Goal: Transaction & Acquisition: Subscribe to service/newsletter

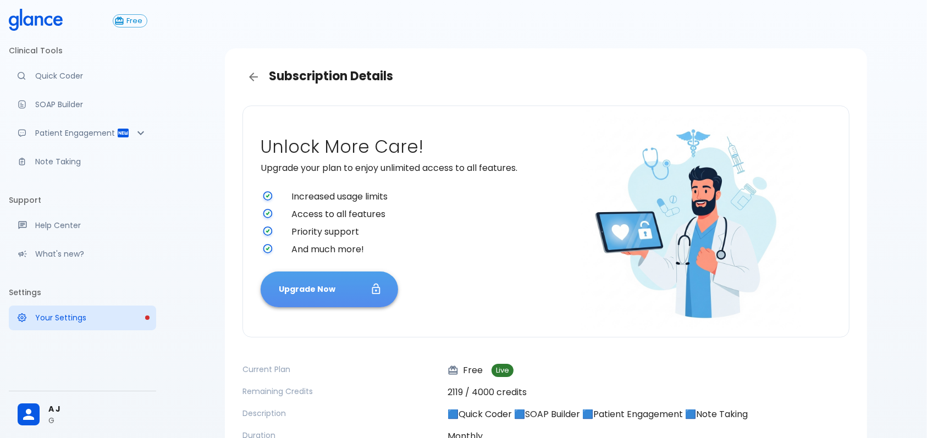
click at [338, 287] on button "Upgrade Now" at bounding box center [329, 290] width 137 height 36
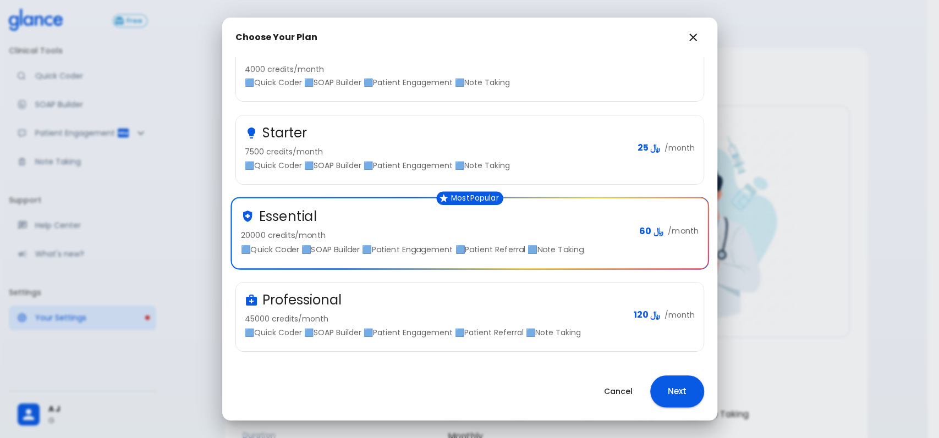
click at [410, 315] on p "45000 credits/month" at bounding box center [435, 318] width 380 height 11
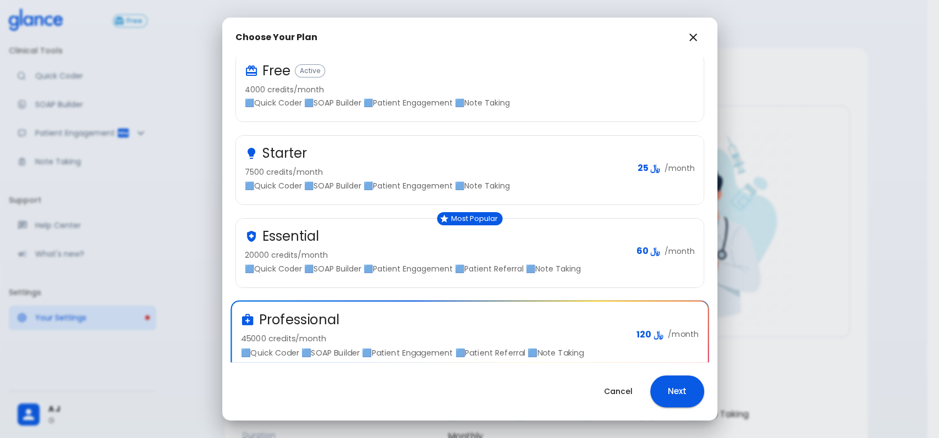
scroll to position [70, 0]
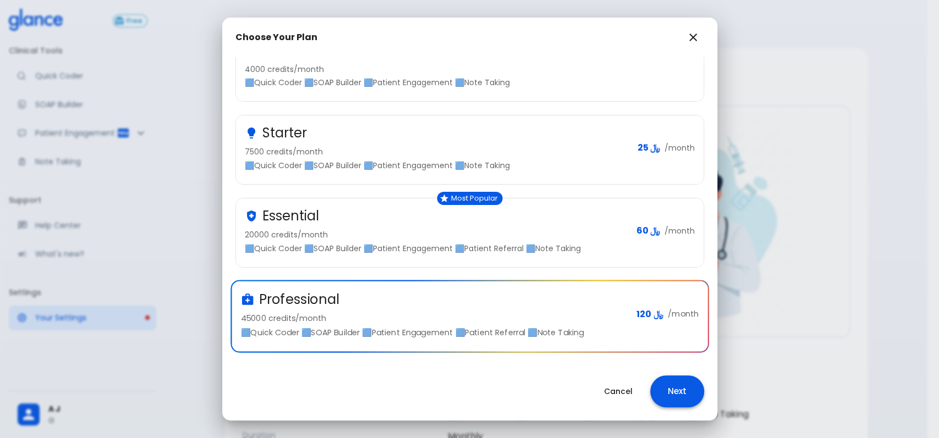
click at [688, 380] on button "Next" at bounding box center [677, 392] width 54 height 32
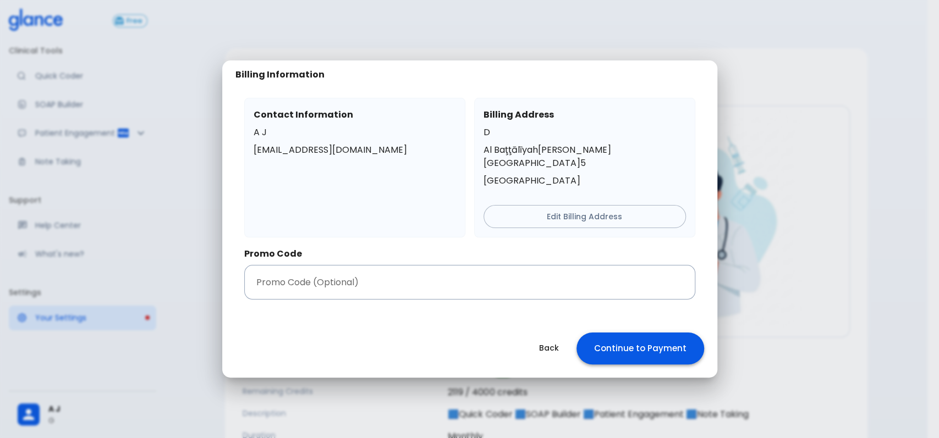
scroll to position [0, 0]
click at [371, 280] on input "text" at bounding box center [469, 282] width 451 height 35
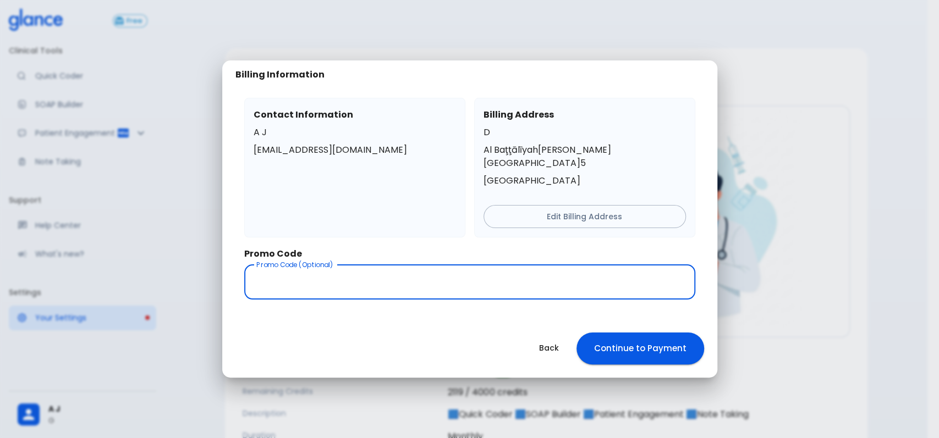
click at [378, 272] on input "text" at bounding box center [469, 282] width 451 height 35
click at [627, 345] on button "Continue to Payment" at bounding box center [640, 349] width 128 height 32
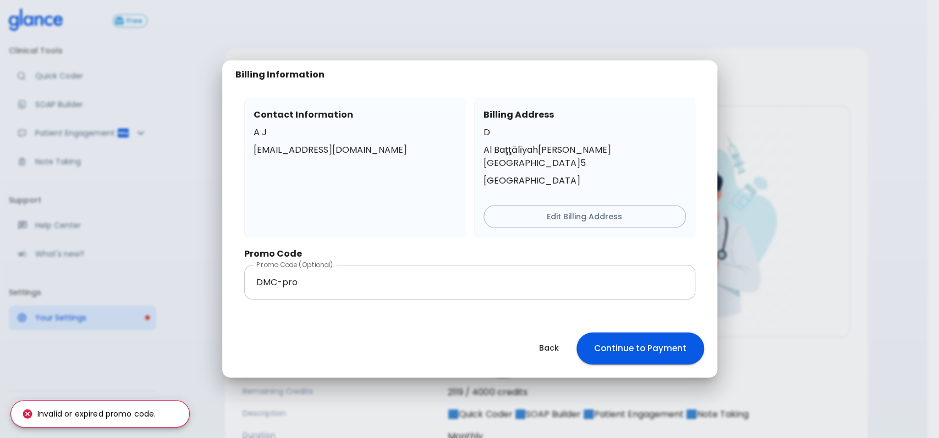
click at [318, 277] on input "DMC-pro" at bounding box center [469, 282] width 451 height 35
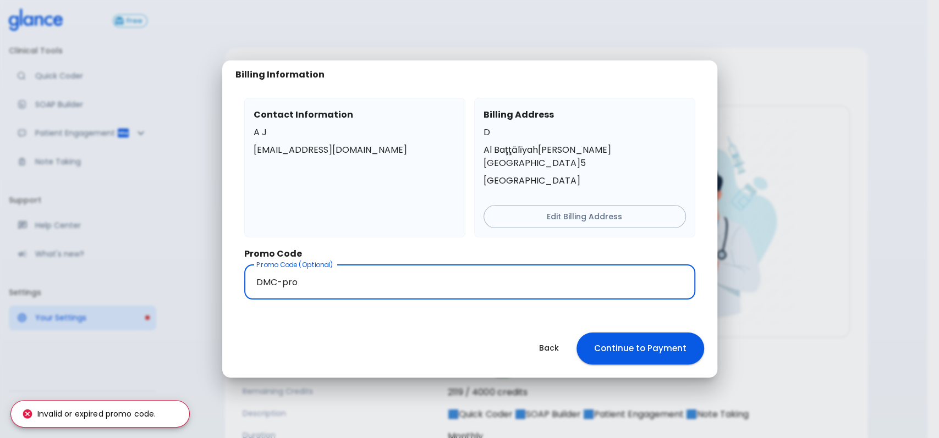
click at [318, 276] on input "DMC-pro" at bounding box center [469, 282] width 451 height 35
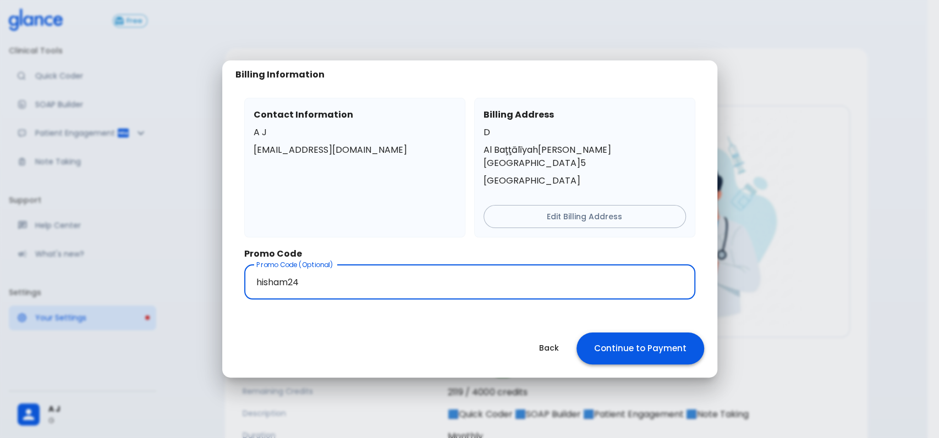
type input "hisham24"
click at [661, 343] on button "Continue to Payment" at bounding box center [640, 349] width 128 height 32
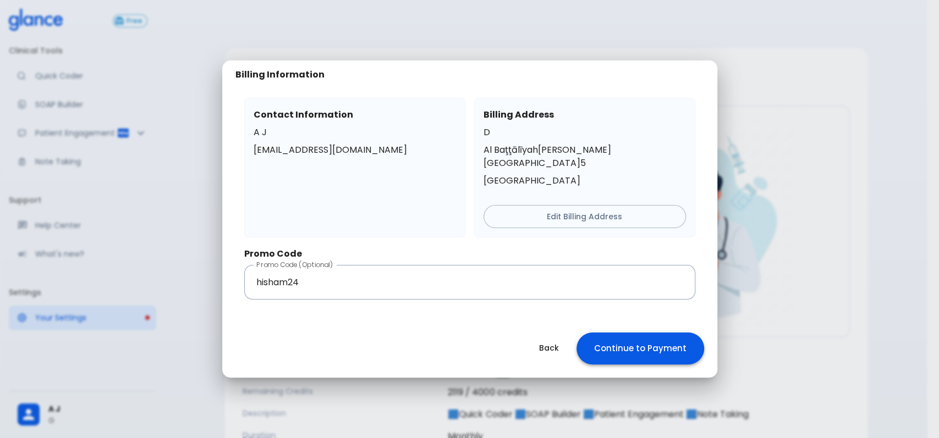
click at [633, 348] on button "Continue to Payment" at bounding box center [640, 349] width 128 height 32
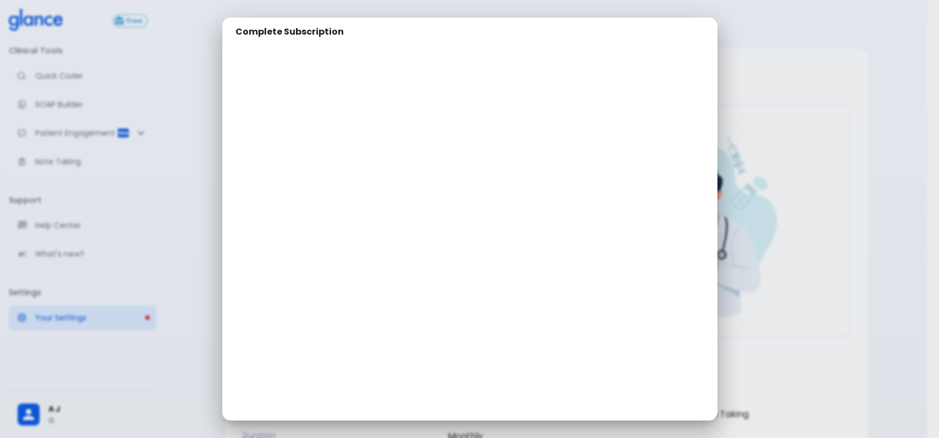
drag, startPoint x: 861, startPoint y: 170, endPoint x: 843, endPoint y: 178, distance: 18.5
click at [861, 170] on div "Complete Subscription" at bounding box center [469, 219] width 939 height 438
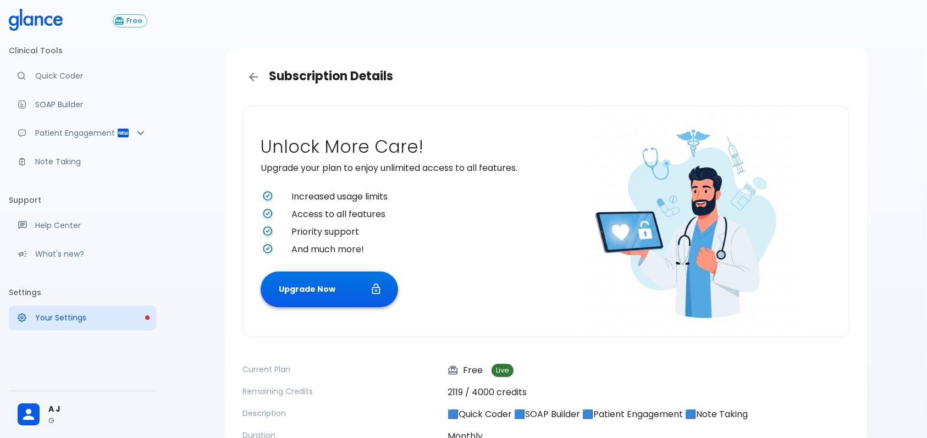
click at [371, 283] on icon "button" at bounding box center [376, 289] width 12 height 12
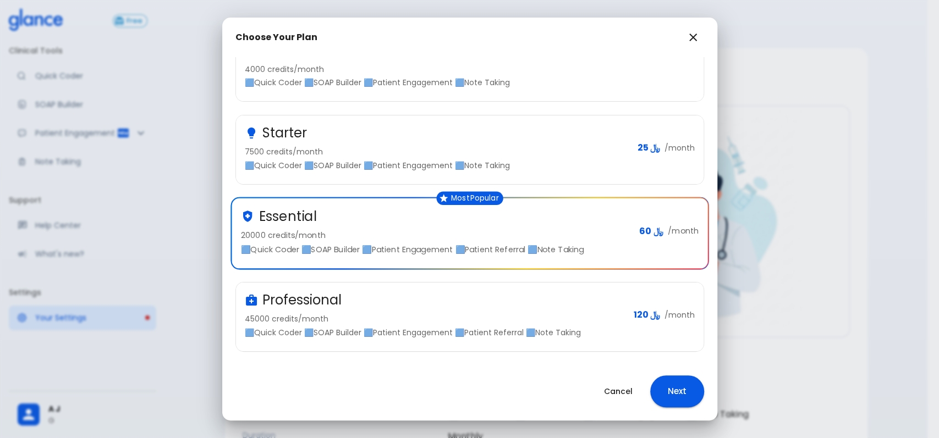
click at [456, 293] on div "Professional" at bounding box center [435, 300] width 380 height 18
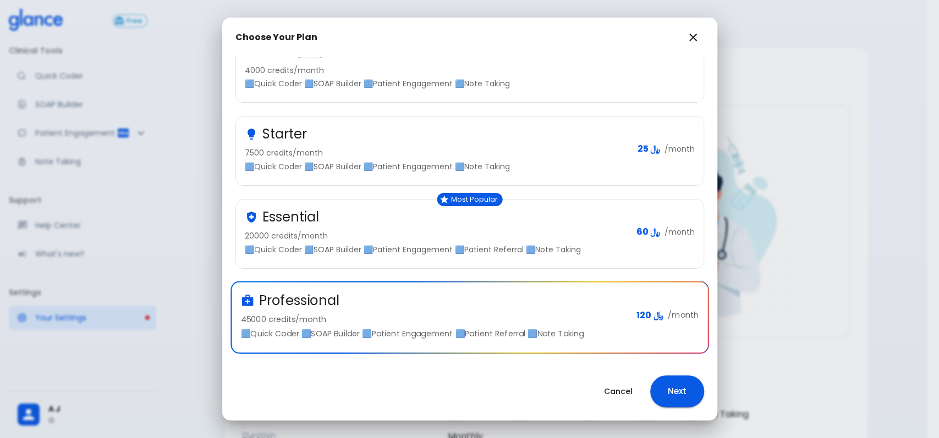
scroll to position [70, 0]
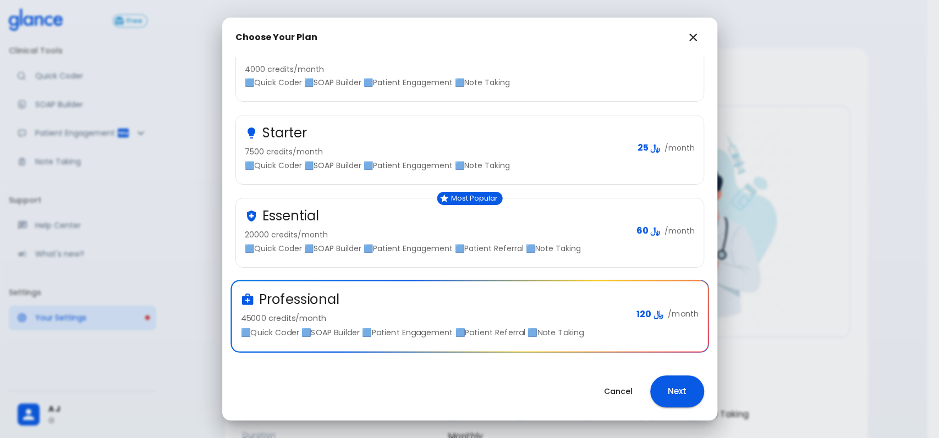
click at [694, 372] on div "Cancel Next" at bounding box center [469, 391] width 495 height 58
click at [688, 389] on button "Next" at bounding box center [677, 392] width 54 height 32
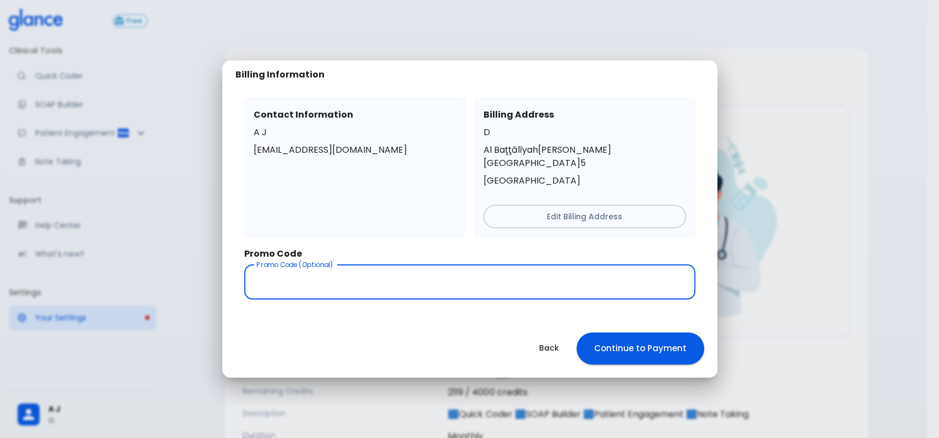
click at [465, 289] on input "text" at bounding box center [469, 282] width 451 height 35
paste input "h"
click at [337, 271] on input "text" at bounding box center [469, 282] width 451 height 35
type input "hisham24"
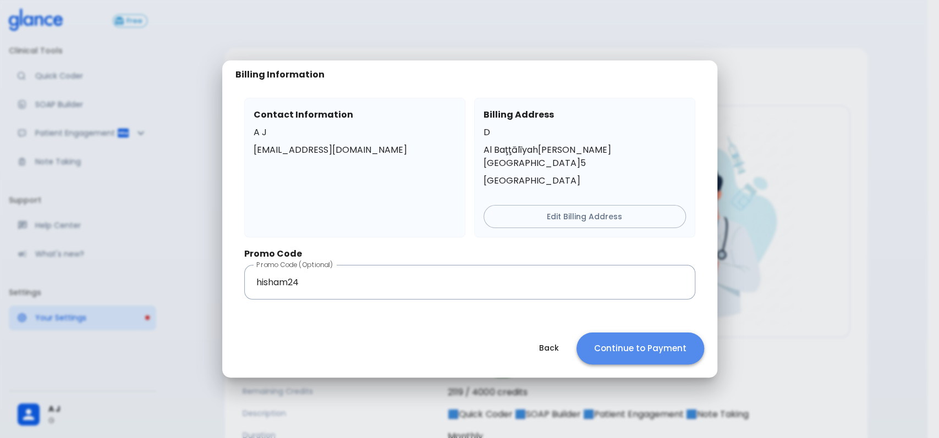
click at [650, 341] on button "Continue to Payment" at bounding box center [640, 349] width 128 height 32
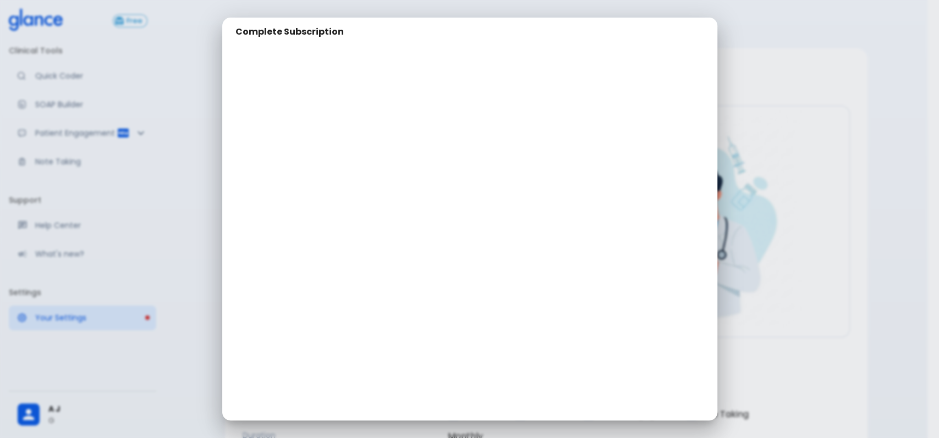
click at [792, 202] on div "Complete Subscription" at bounding box center [469, 219] width 939 height 438
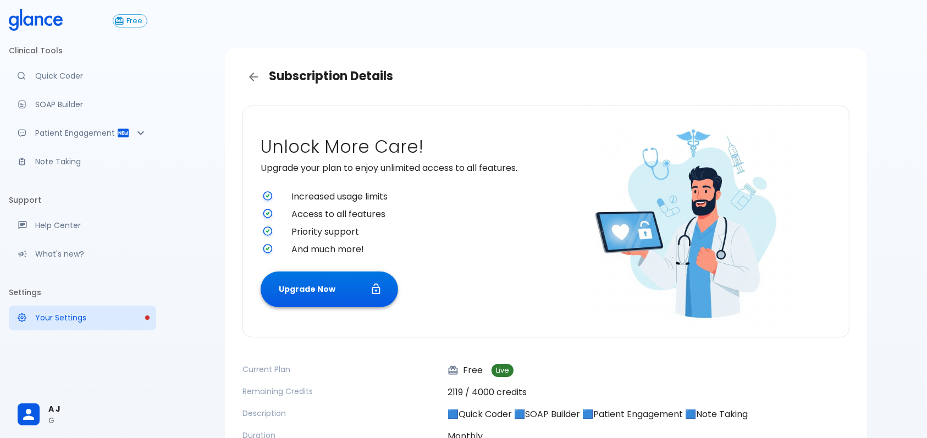
click at [314, 278] on button "Upgrade Now" at bounding box center [329, 290] width 137 height 36
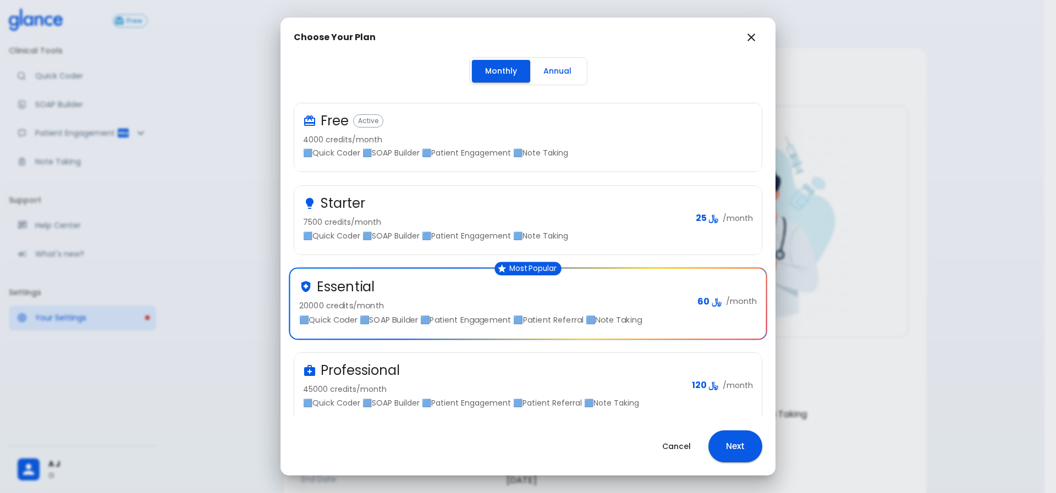
click at [559, 382] on div "Professional 45000 credits/month 🟦Quick Coder 🟦SOAP Builder 🟦Patient Engagement…" at bounding box center [493, 385] width 380 height 47
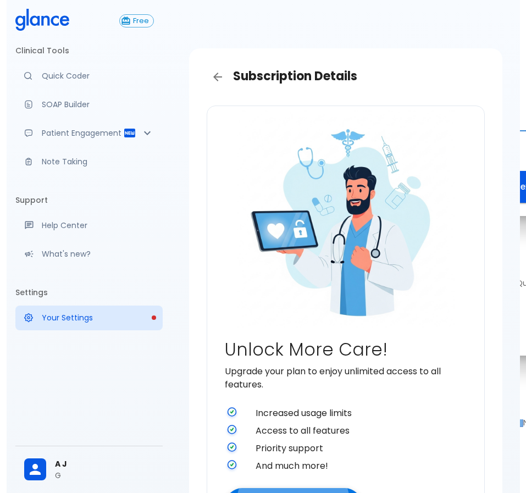
scroll to position [82, 0]
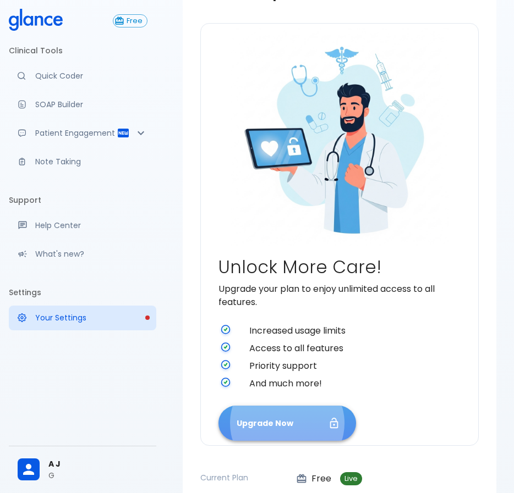
click at [291, 427] on button "Upgrade Now" at bounding box center [286, 424] width 137 height 36
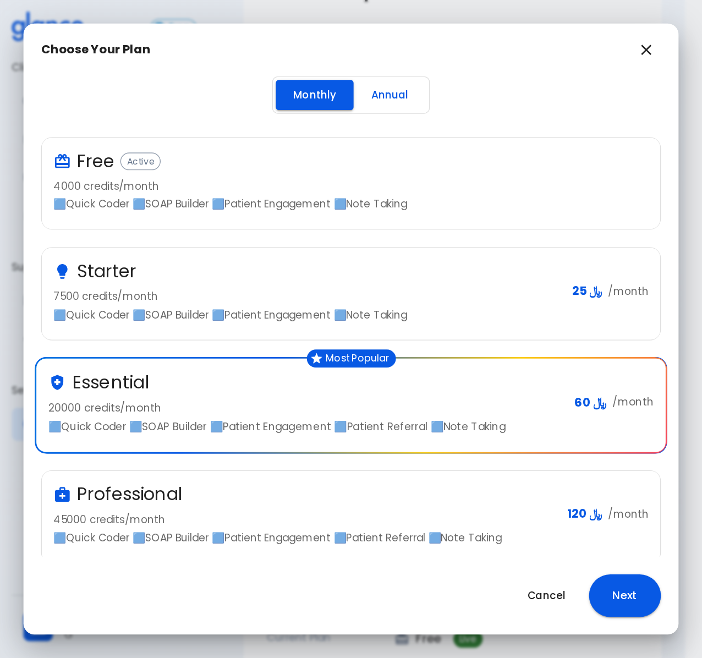
scroll to position [26, 0]
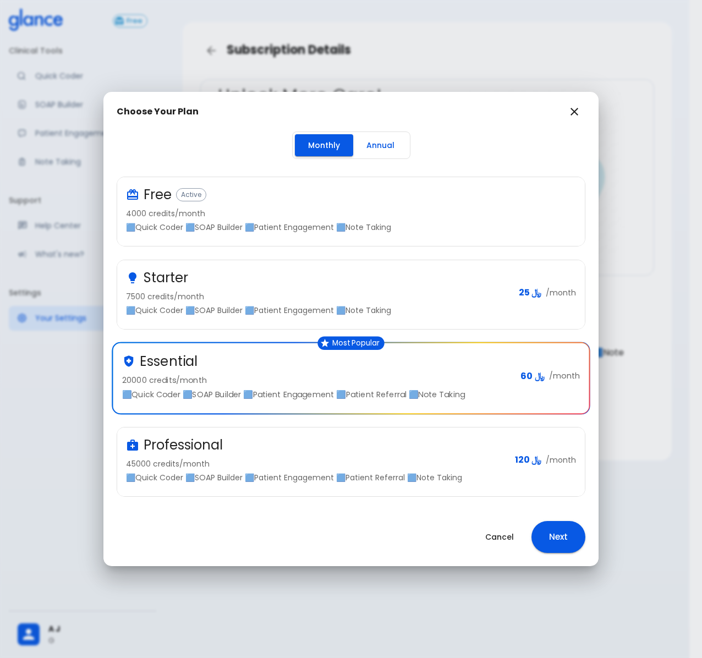
click at [298, 438] on div "Professional" at bounding box center [316, 445] width 380 height 18
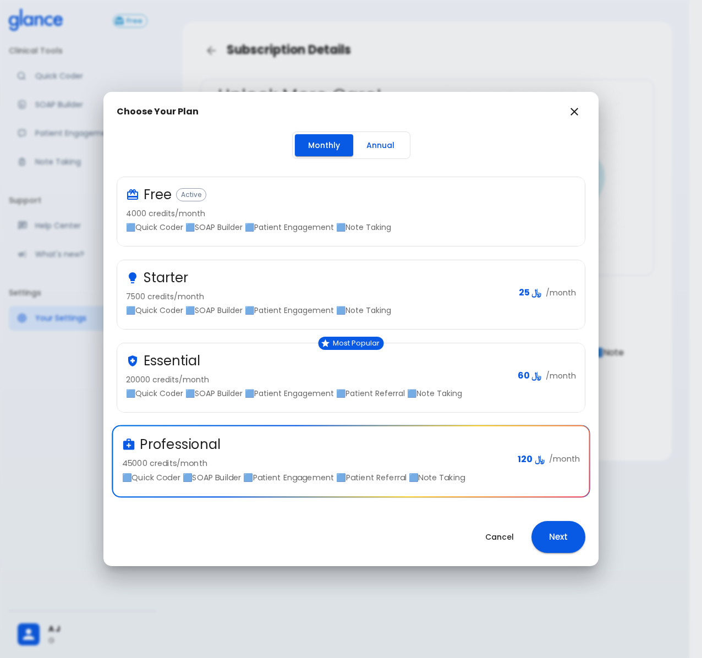
click at [441, 356] on div "Essential" at bounding box center [317, 361] width 383 height 18
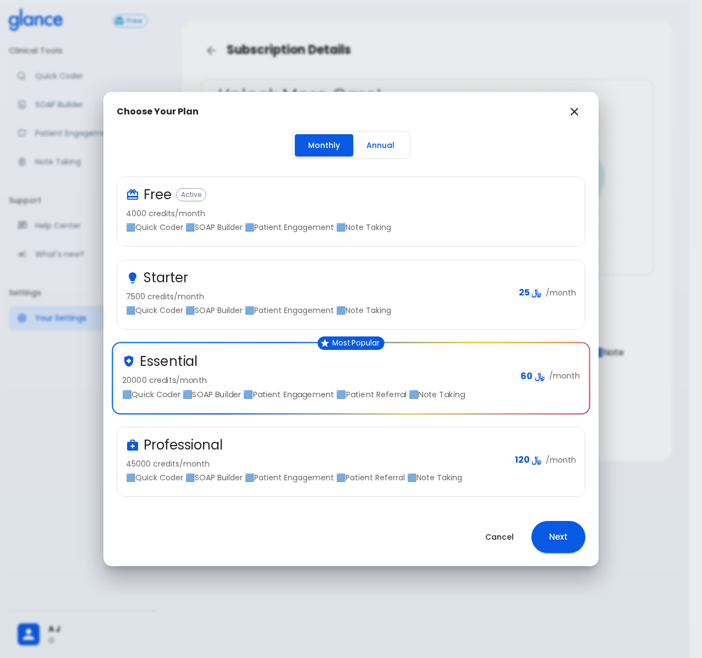
click at [451, 437] on div "Professional" at bounding box center [316, 445] width 380 height 18
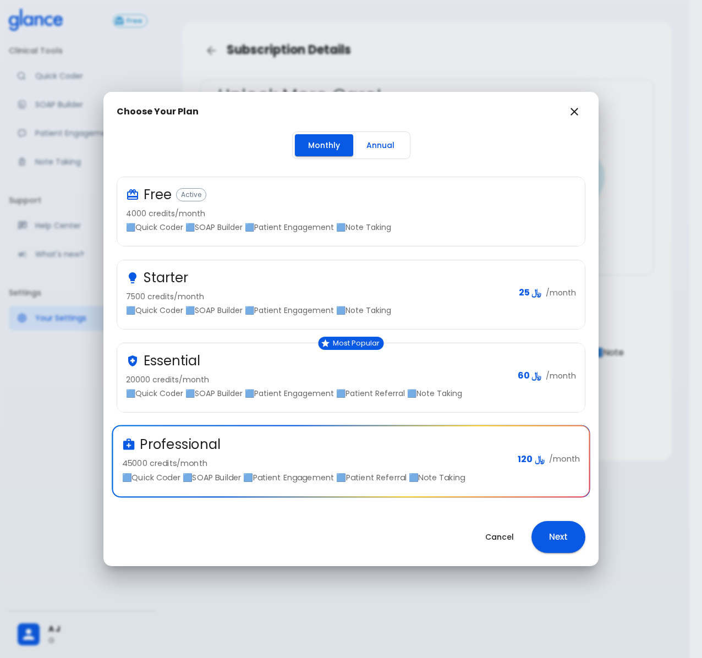
click at [451, 437] on div "Professional" at bounding box center [315, 444] width 387 height 18
click at [479, 384] on p "20000 credits/month" at bounding box center [317, 379] width 383 height 11
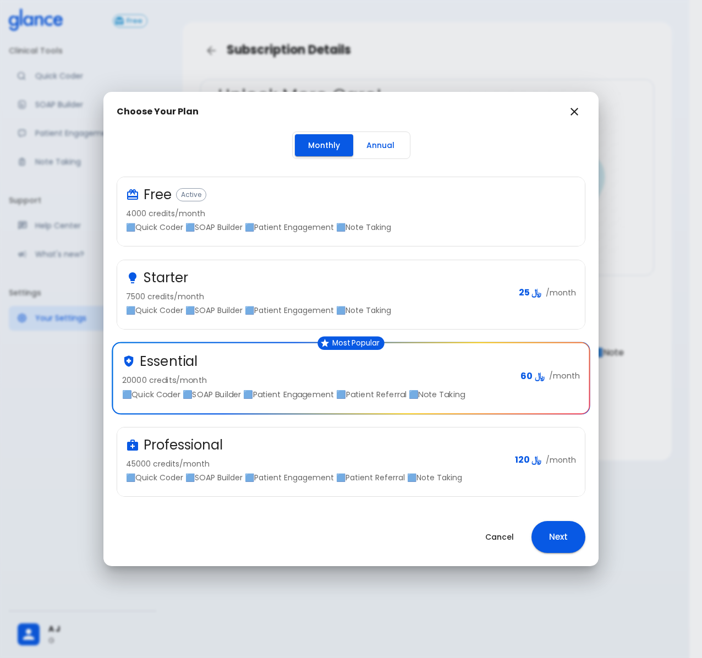
click at [495, 282] on div "Starter" at bounding box center [318, 278] width 384 height 18
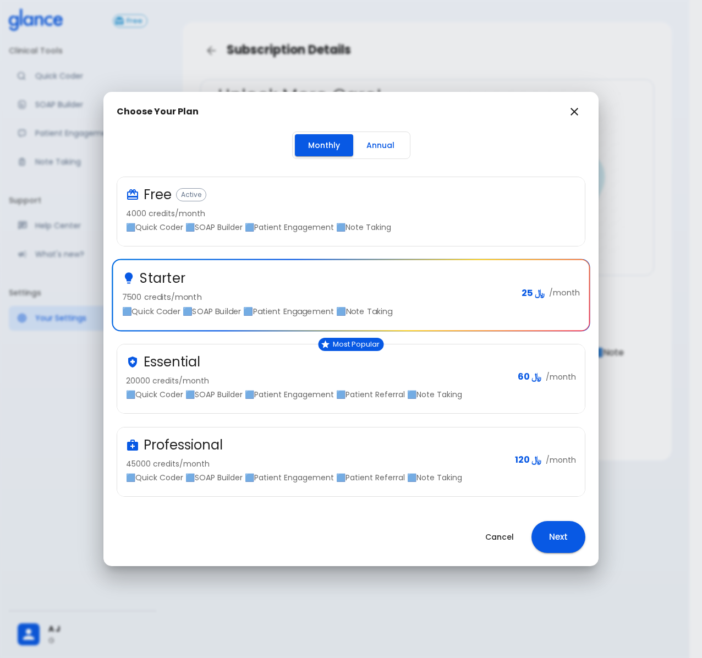
click at [440, 438] on div "Professional" at bounding box center [316, 445] width 380 height 18
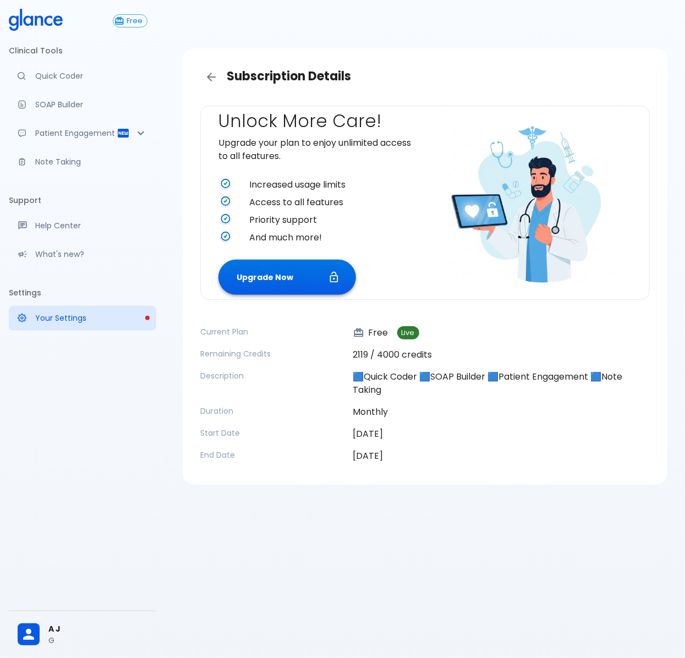
click at [306, 273] on button "Upgrade Now" at bounding box center [286, 278] width 137 height 36
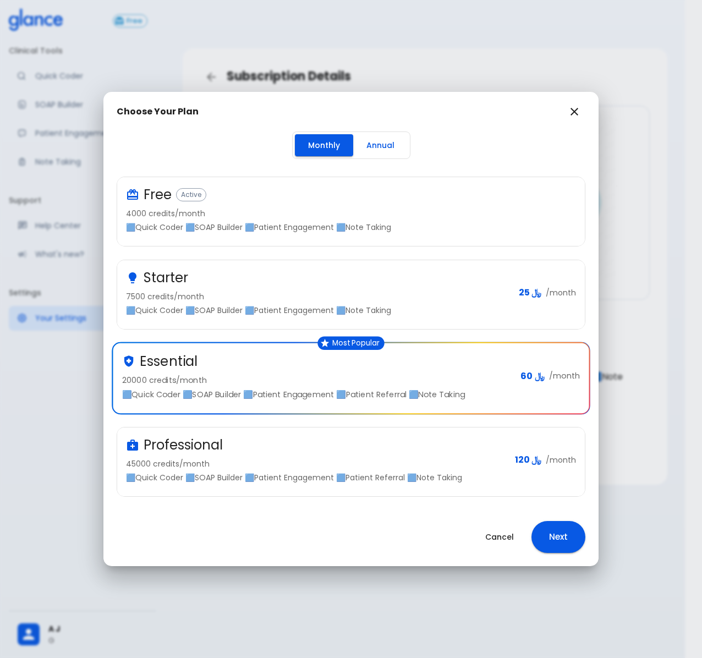
click at [265, 444] on div "Professional" at bounding box center [316, 445] width 380 height 18
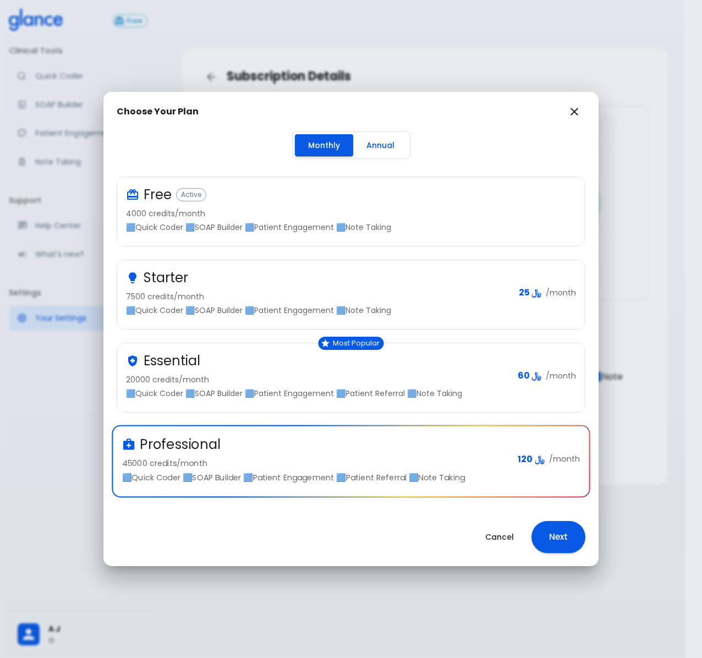
click at [338, 441] on div "Professional" at bounding box center [315, 444] width 387 height 18
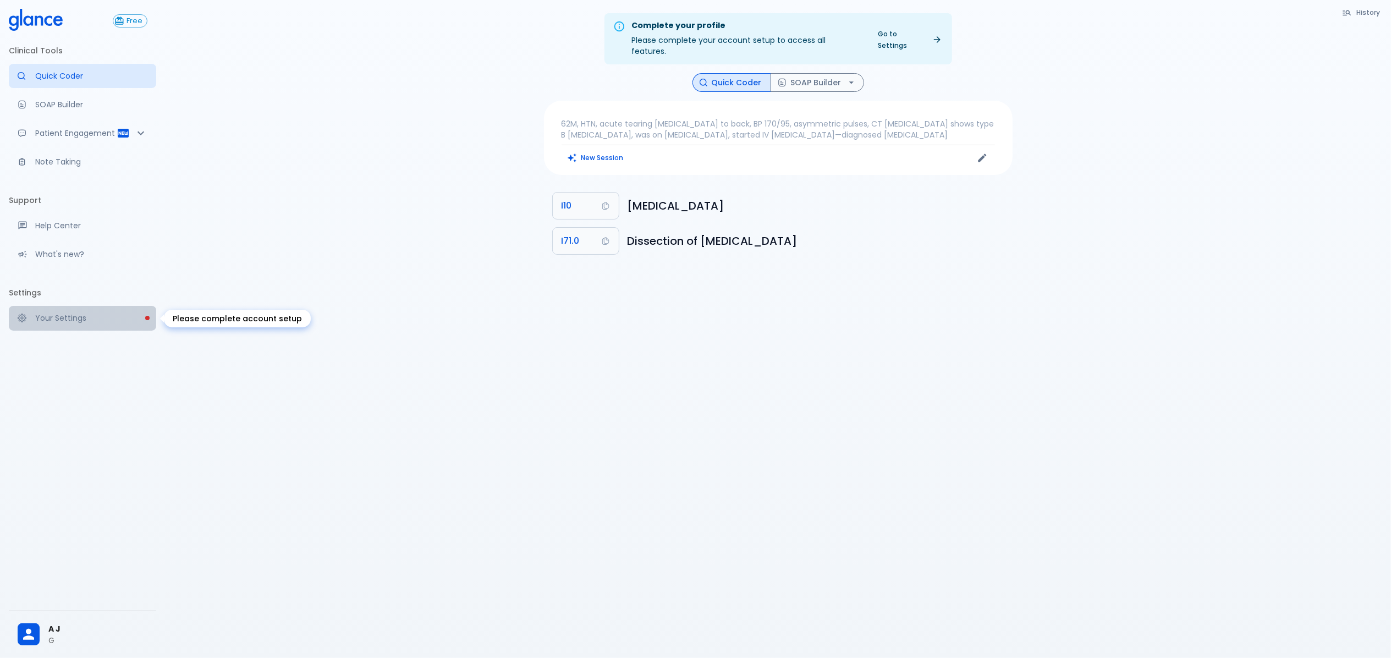
click at [87, 315] on p "Your Settings" at bounding box center [91, 317] width 112 height 11
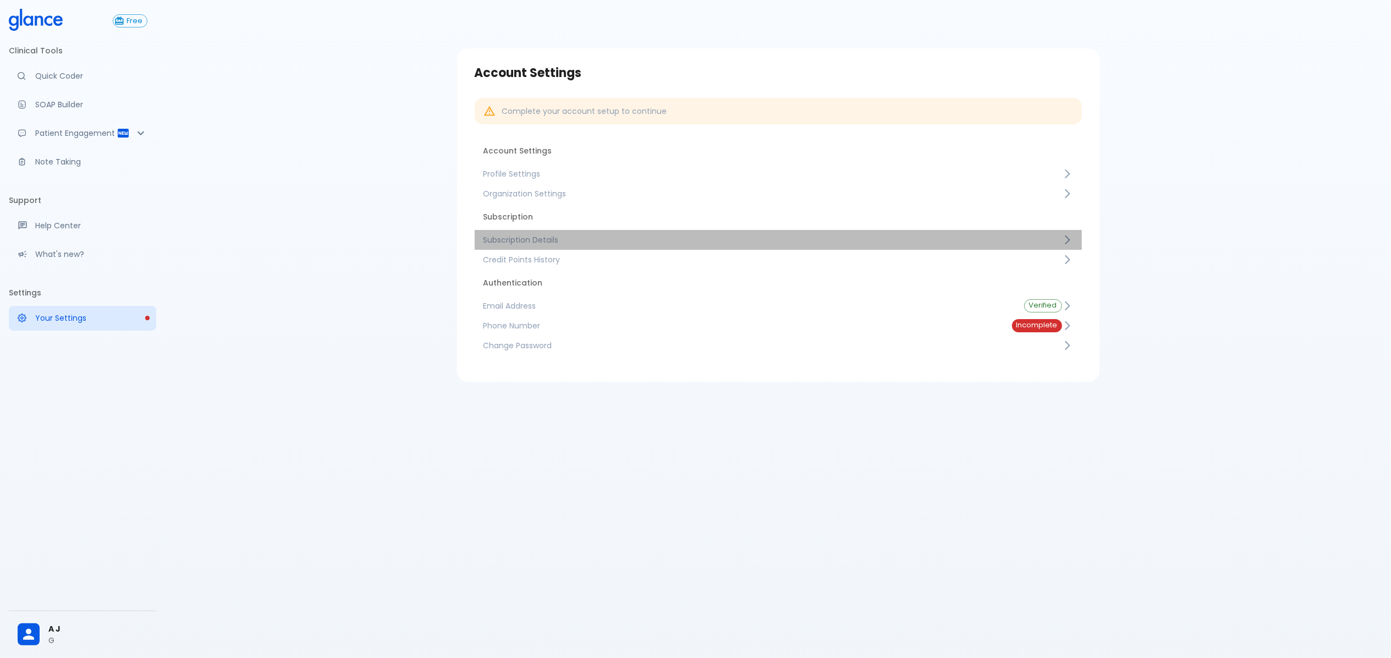
click at [613, 233] on link "Subscription Details" at bounding box center [778, 240] width 607 height 20
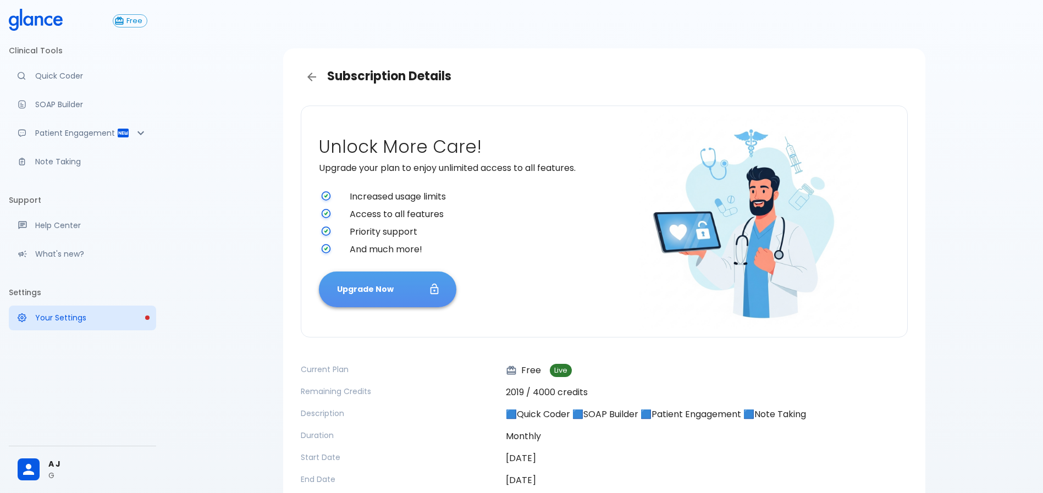
click at [401, 283] on button "Upgrade Now" at bounding box center [387, 290] width 137 height 36
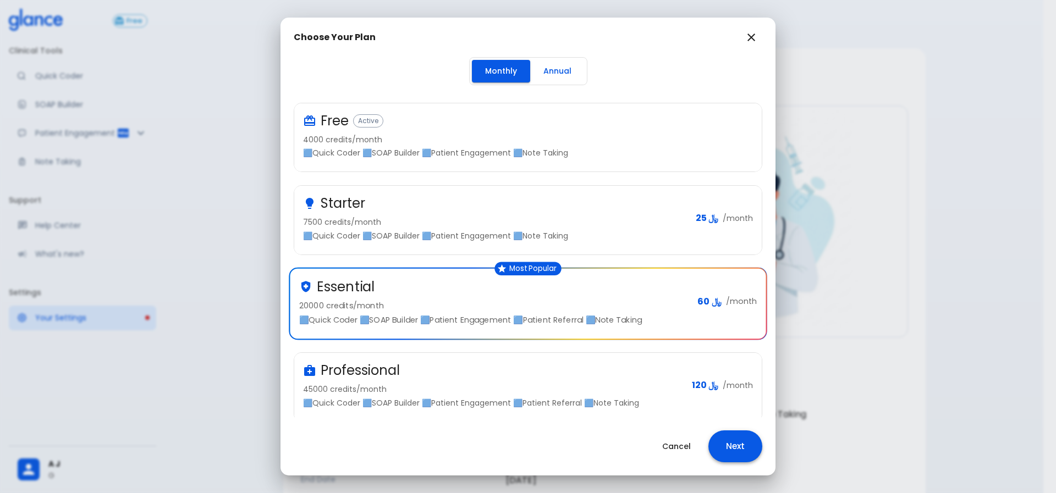
click at [735, 448] on button "Next" at bounding box center [735, 447] width 54 height 32
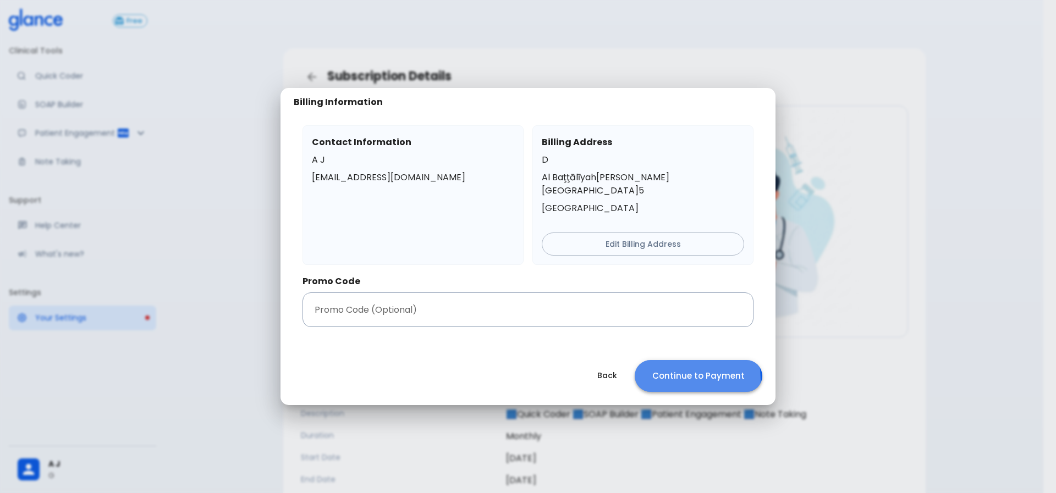
click at [668, 373] on button "Continue to Payment" at bounding box center [699, 376] width 128 height 32
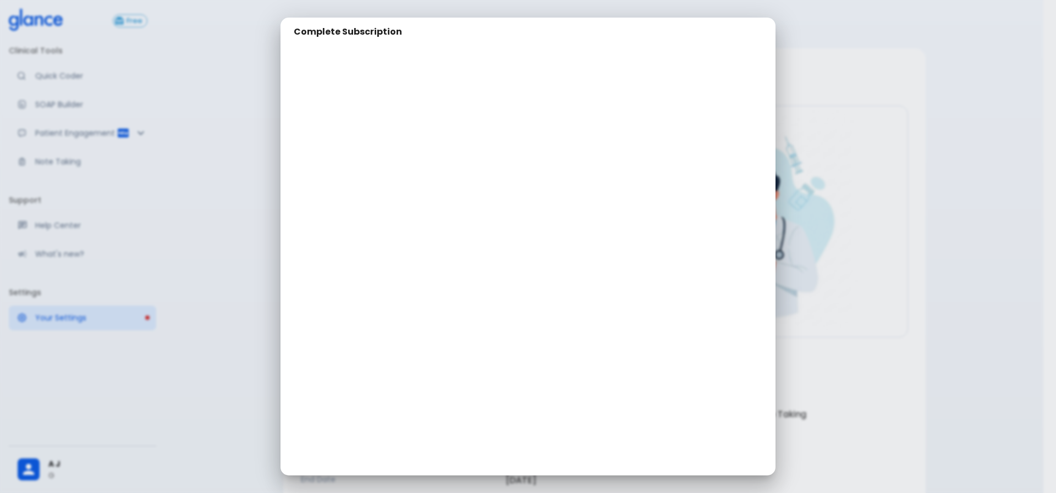
click at [822, 343] on div "Complete Subscription" at bounding box center [528, 246] width 1056 height 493
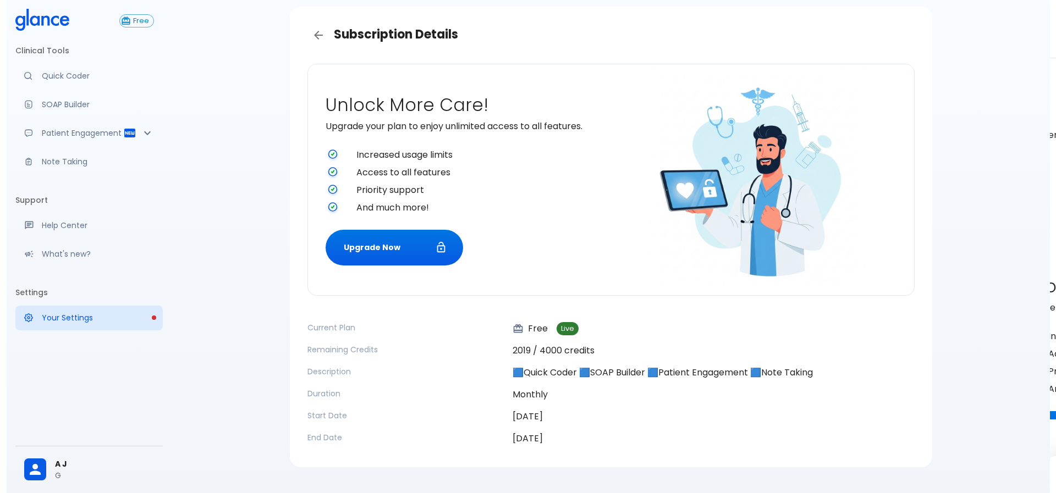
scroll to position [64, 0]
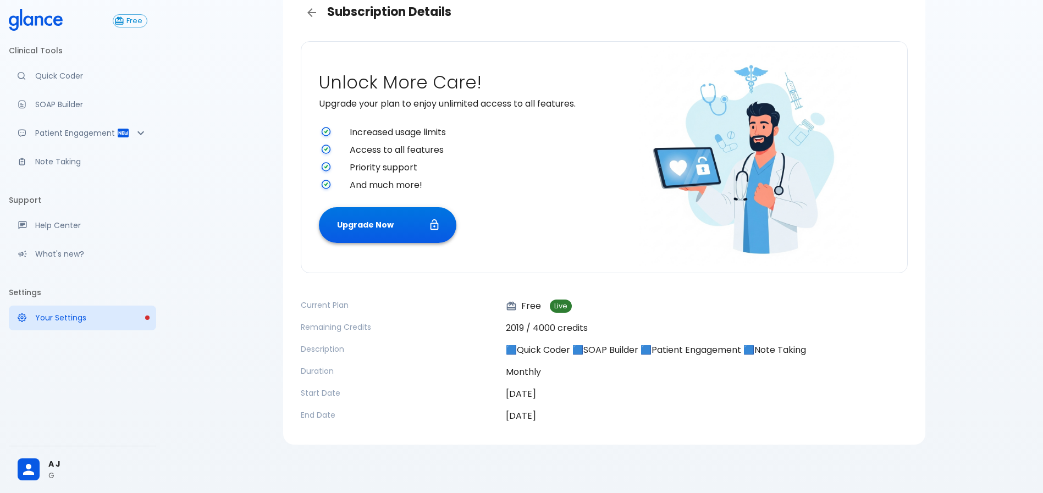
click at [384, 229] on button "Upgrade Now" at bounding box center [387, 225] width 137 height 36
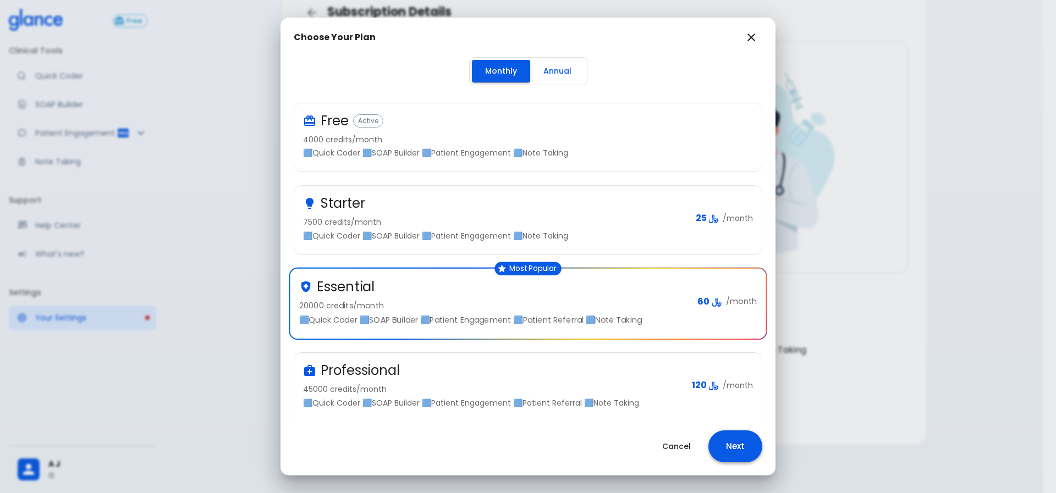
click at [730, 444] on button "Next" at bounding box center [735, 447] width 54 height 32
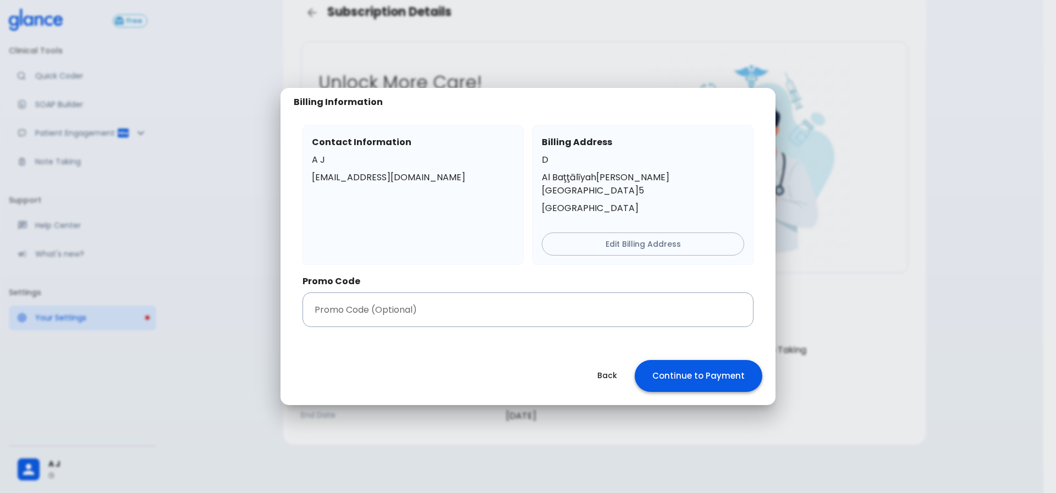
click at [732, 360] on button "Continue to Payment" at bounding box center [699, 376] width 128 height 32
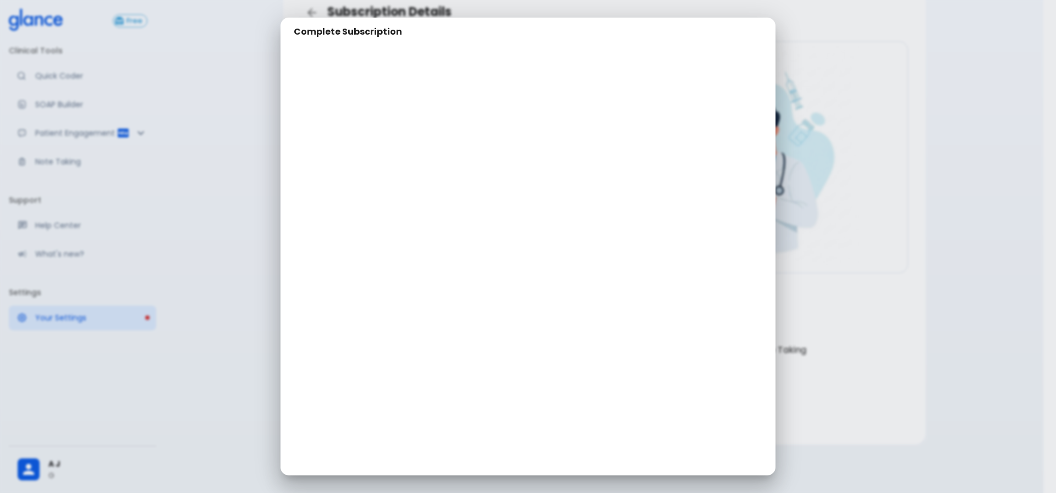
scroll to position [48, 0]
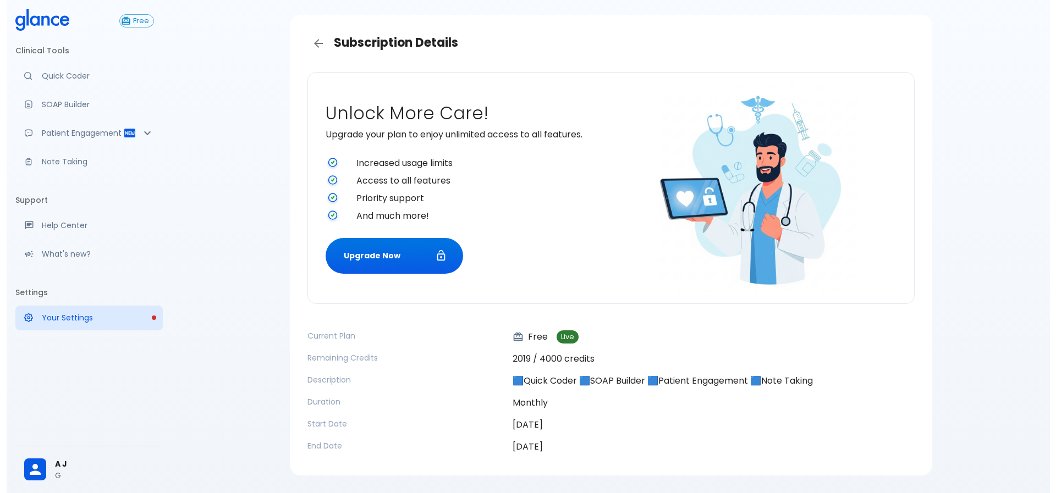
scroll to position [64, 0]
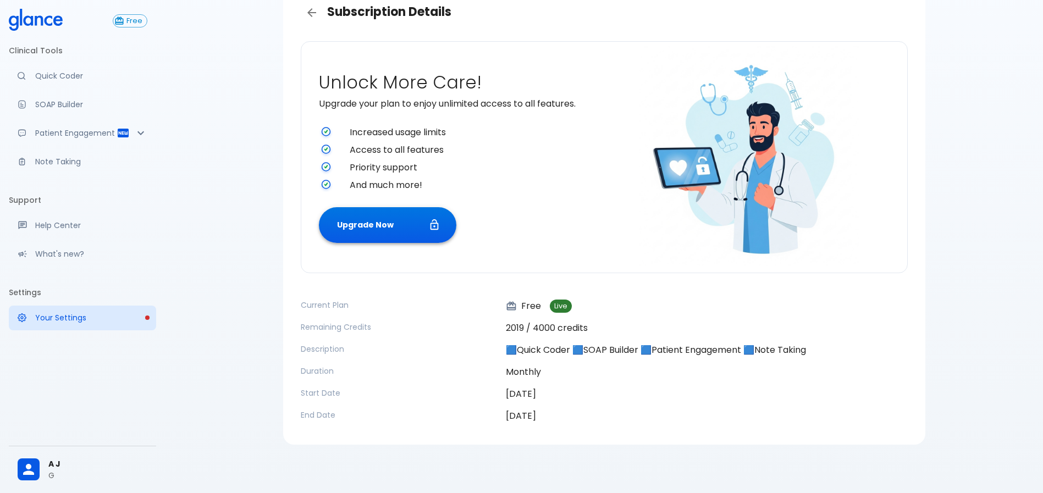
click at [411, 217] on button "Upgrade Now" at bounding box center [387, 225] width 137 height 36
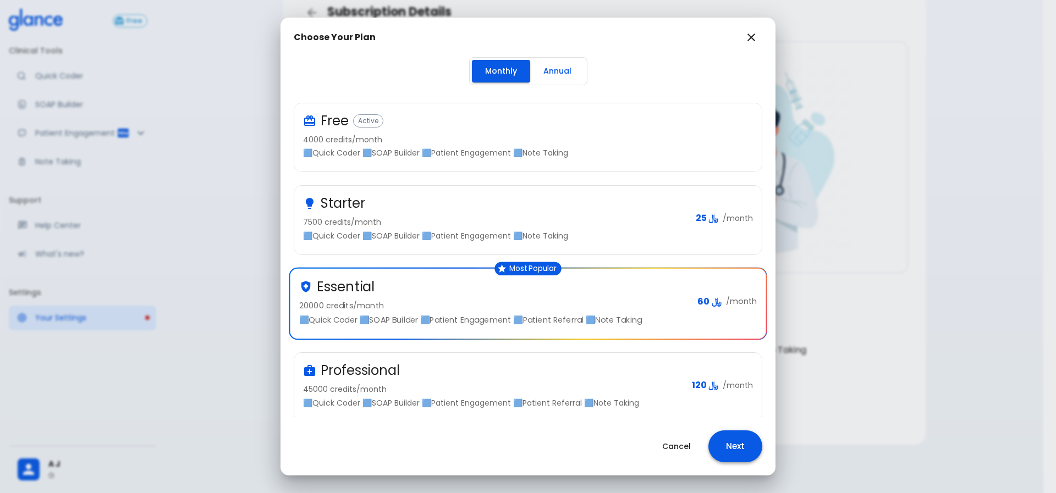
click at [736, 440] on button "Next" at bounding box center [735, 447] width 54 height 32
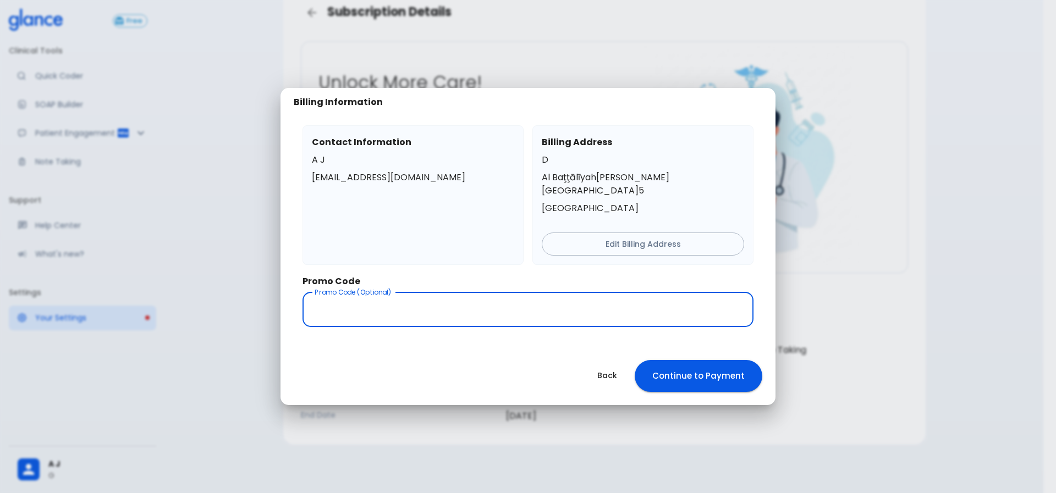
click at [514, 298] on input "text" at bounding box center [527, 310] width 451 height 35
type input "hisham24"
click at [739, 376] on button "Continue to Payment" at bounding box center [699, 376] width 128 height 32
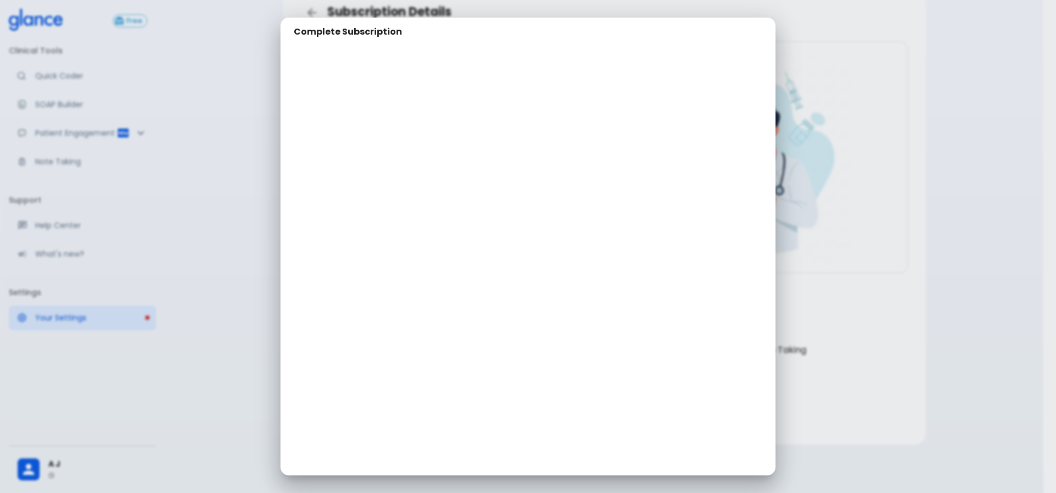
scroll to position [48, 0]
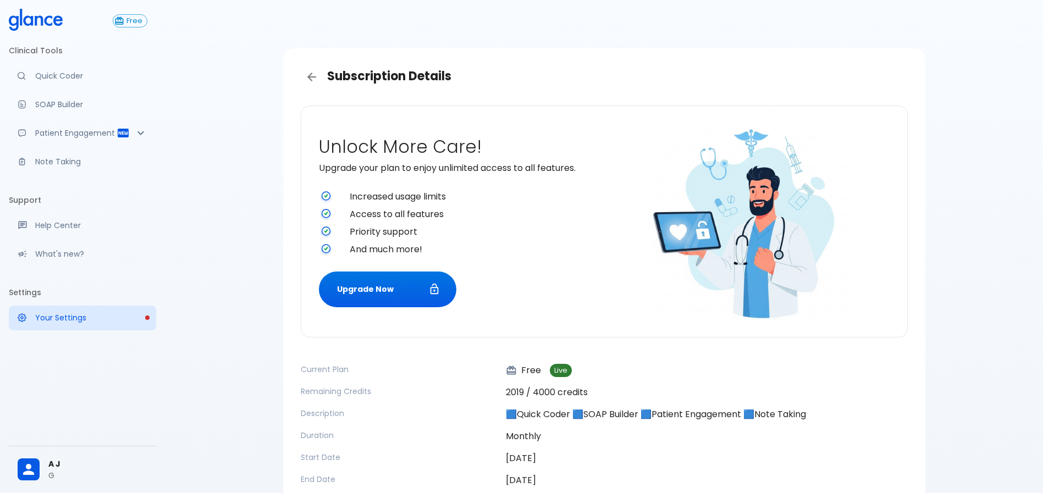
drag, startPoint x: 920, startPoint y: 255, endPoint x: 876, endPoint y: 205, distance: 66.2
click at [921, 255] on div "Subscription Details Unlock More Care! Upgrade your plan to enjoy unlimited acc…" at bounding box center [604, 278] width 642 height 461
